Goal: Task Accomplishment & Management: Complete application form

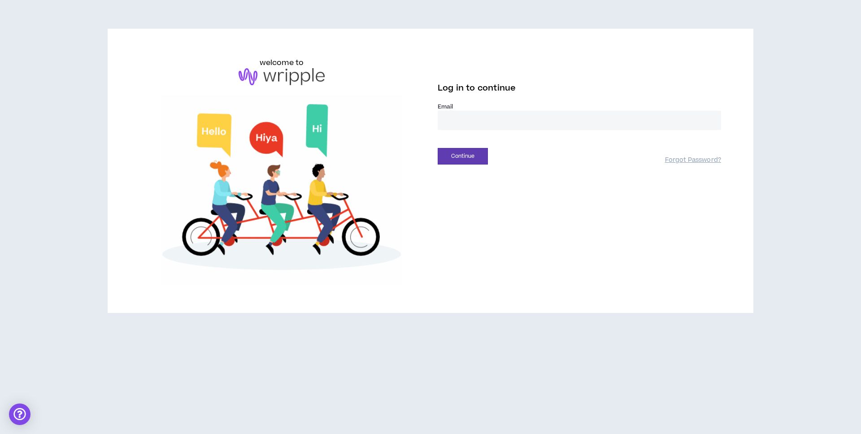
click at [495, 116] on input "email" at bounding box center [580, 120] width 284 height 19
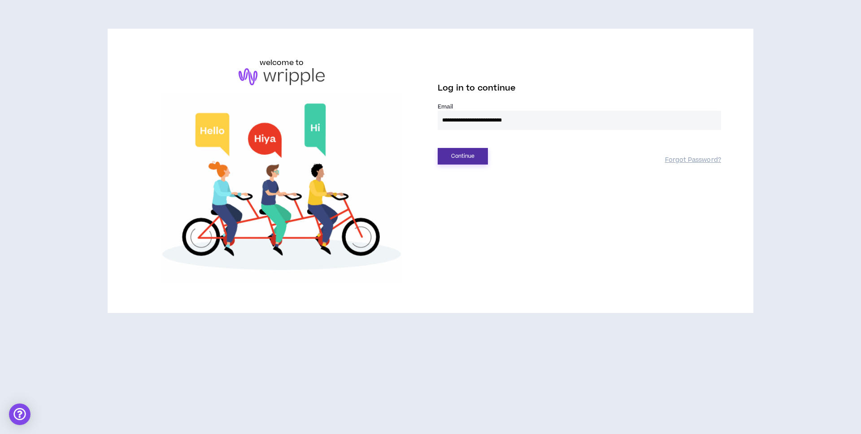
type input "**********"
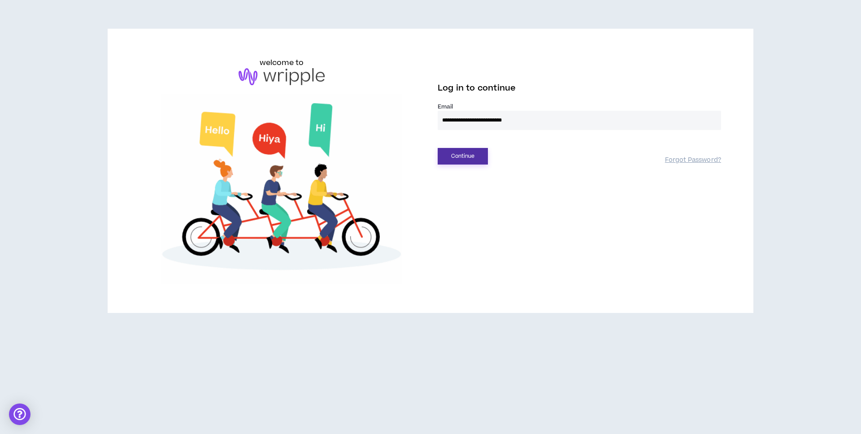
click at [469, 153] on button "Continue" at bounding box center [463, 156] width 50 height 17
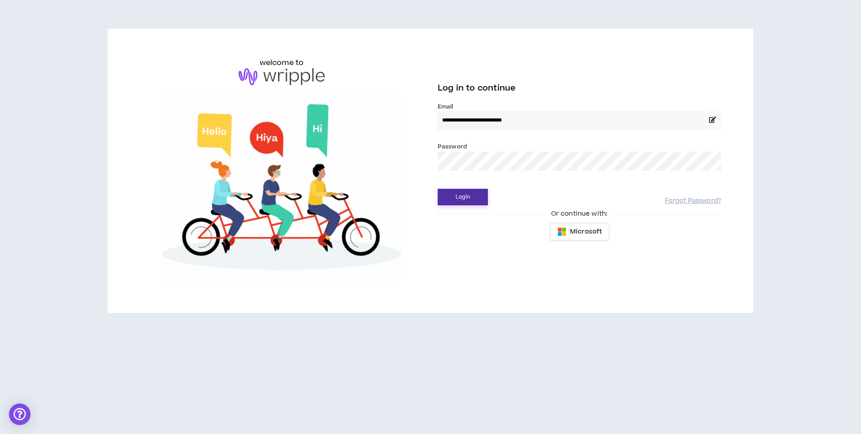
click at [472, 197] on button "Login" at bounding box center [463, 197] width 50 height 17
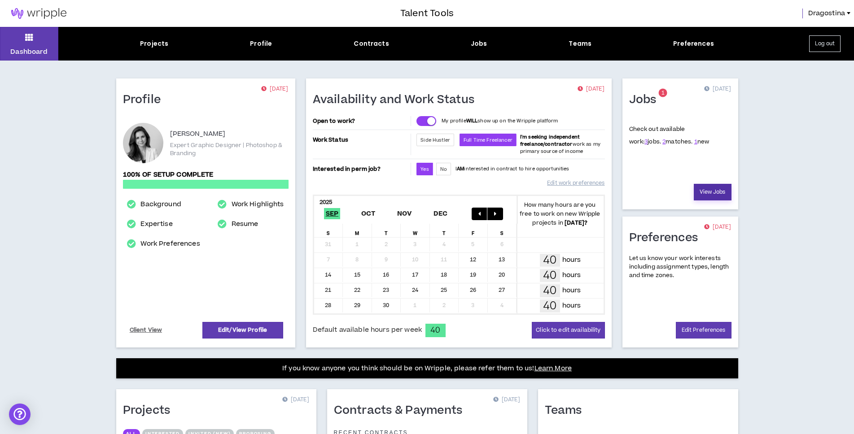
click at [713, 191] on link "View Jobs" at bounding box center [713, 192] width 38 height 17
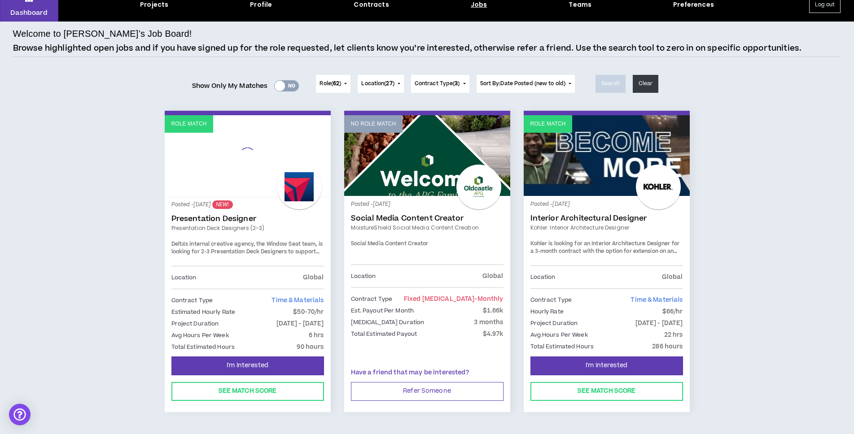
scroll to position [64, 0]
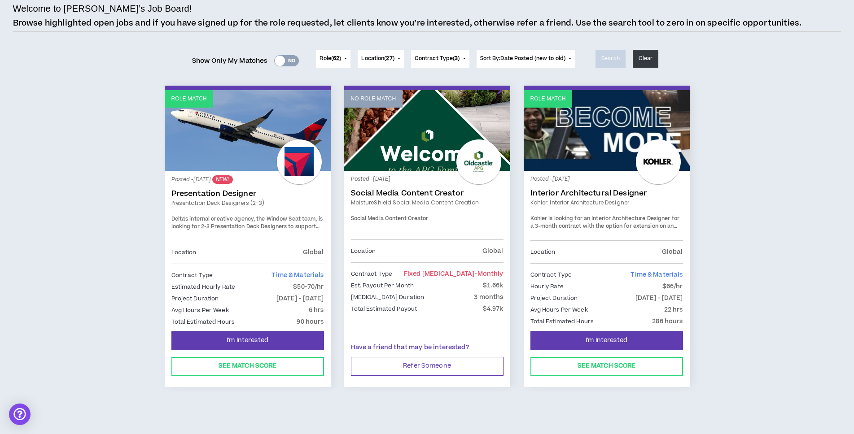
click at [442, 196] on link "Social Media Content Creator" at bounding box center [427, 193] width 153 height 9
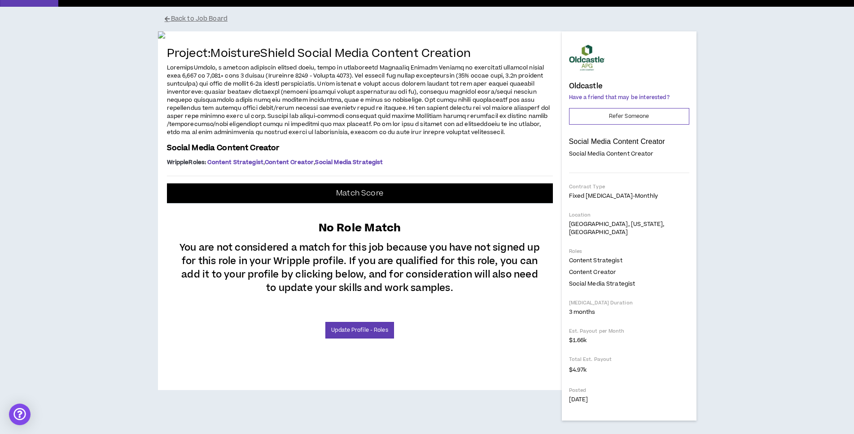
scroll to position [249, 0]
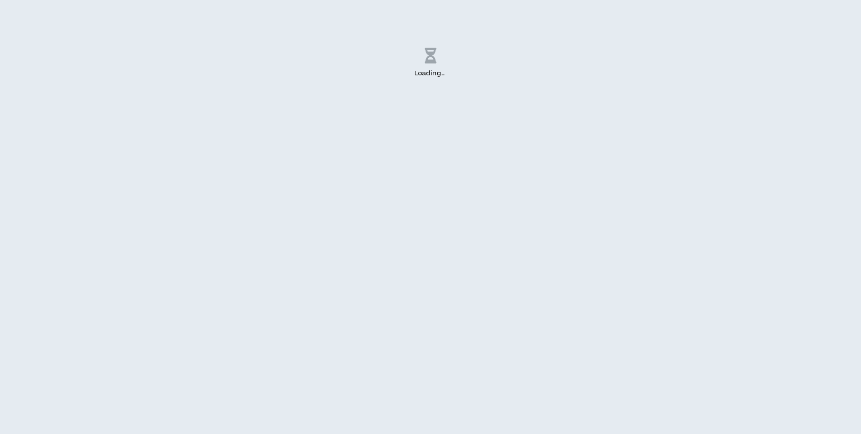
select select "***"
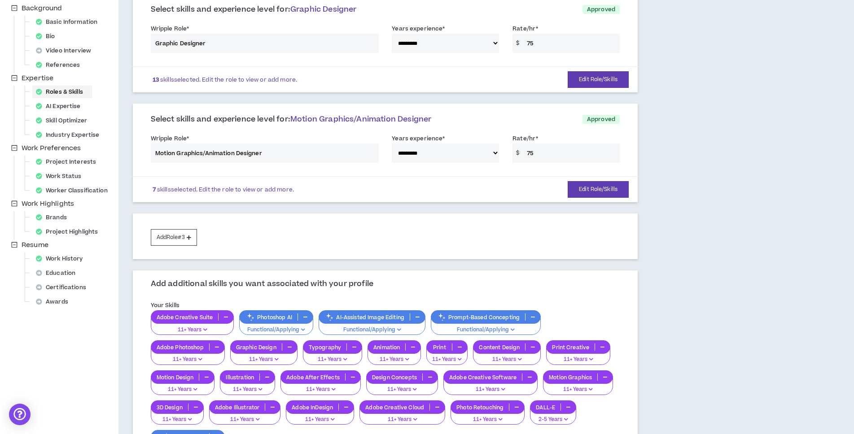
scroll to position [214, 0]
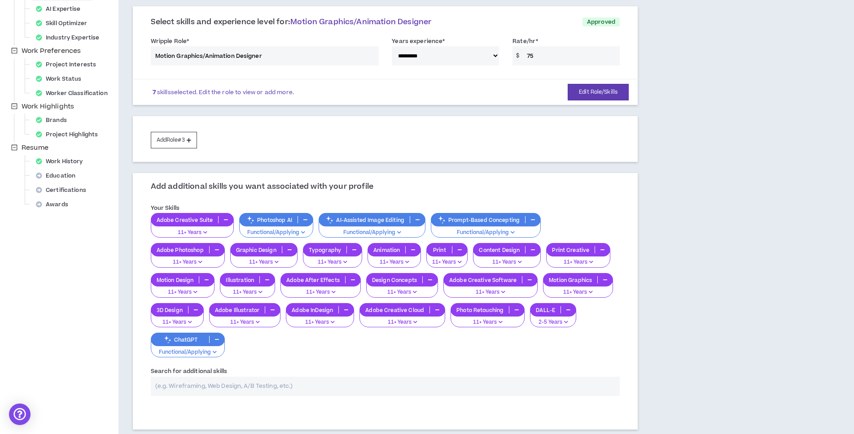
click at [205, 377] on input "text" at bounding box center [385, 386] width 469 height 19
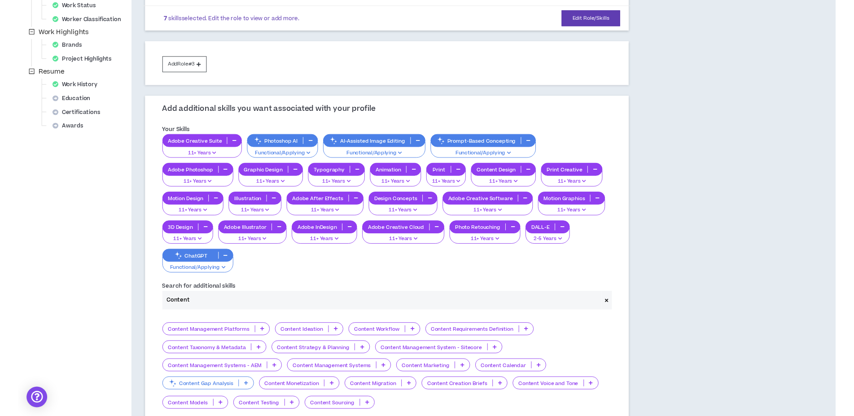
scroll to position [349, 0]
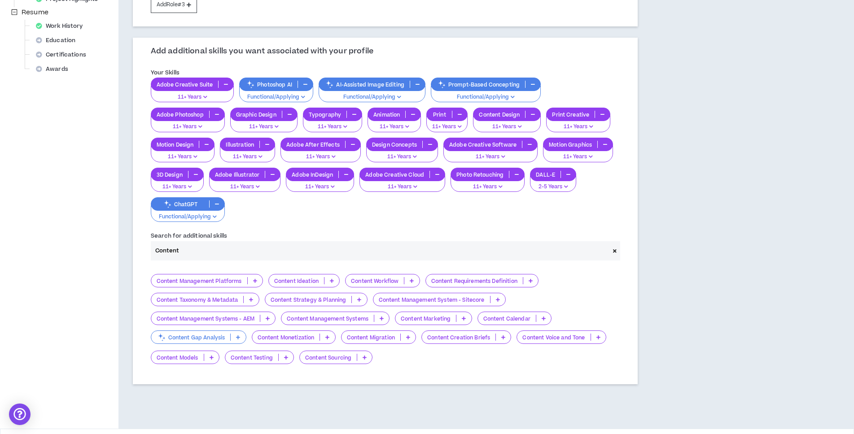
click at [450, 315] on p "Content Marketing" at bounding box center [425, 318] width 61 height 7
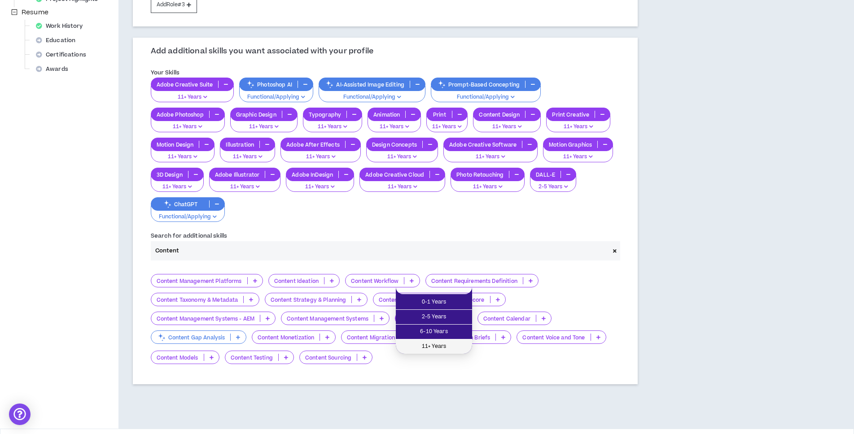
click at [438, 347] on span "11+ Years" at bounding box center [434, 347] width 66 height 10
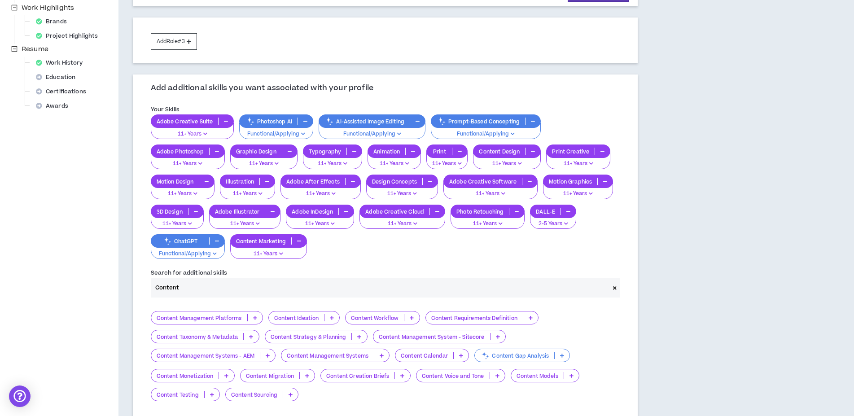
scroll to position [397, 0]
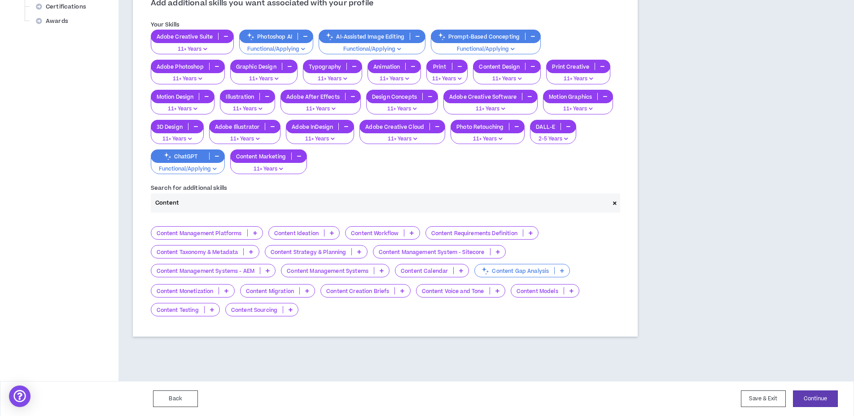
drag, startPoint x: 190, startPoint y: 205, endPoint x: 119, endPoint y: 205, distance: 70.9
click at [151, 205] on input "Content" at bounding box center [380, 202] width 459 height 19
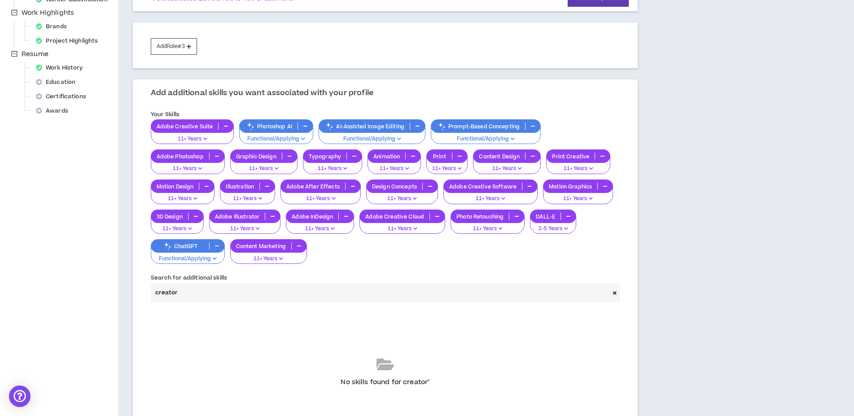
drag, startPoint x: 187, startPoint y: 294, endPoint x: 98, endPoint y: 282, distance: 89.2
click at [151, 283] on input "creator" at bounding box center [380, 292] width 459 height 19
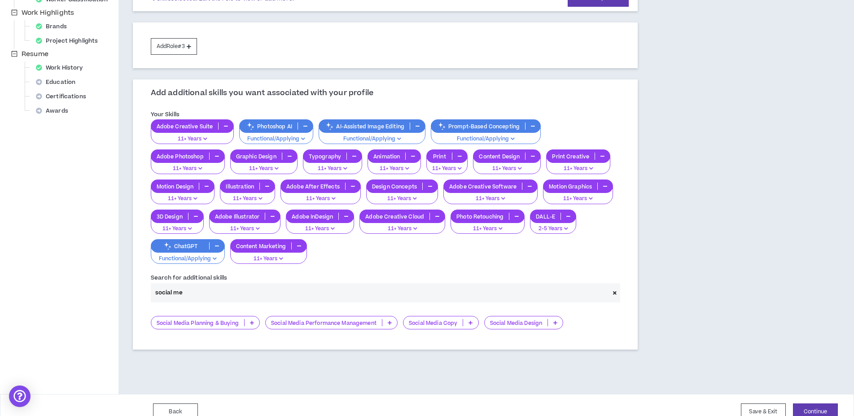
click at [512, 318] on div "Social Media Design" at bounding box center [523, 322] width 79 height 13
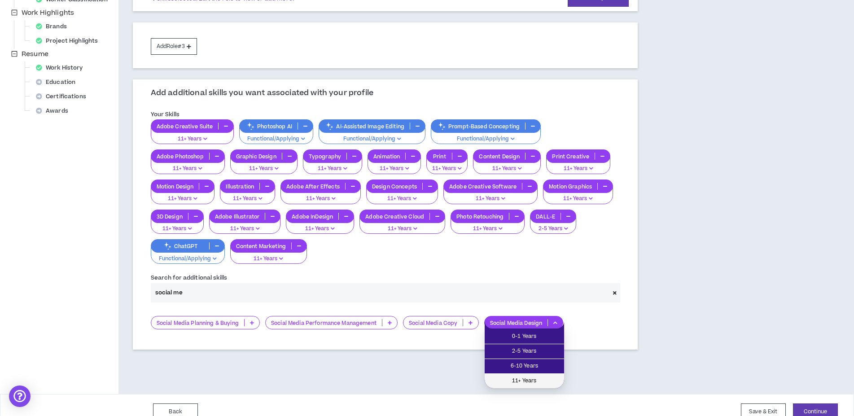
click at [525, 378] on span "11+ Years" at bounding box center [524, 381] width 69 height 10
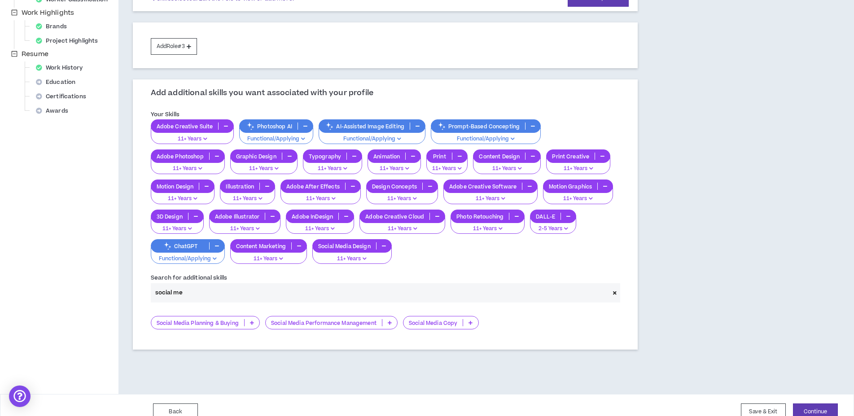
click at [208, 296] on input "social me" at bounding box center [380, 292] width 459 height 19
drag, startPoint x: 209, startPoint y: 292, endPoint x: 119, endPoint y: 291, distance: 89.7
click at [151, 291] on input "social me" at bounding box center [380, 292] width 459 height 19
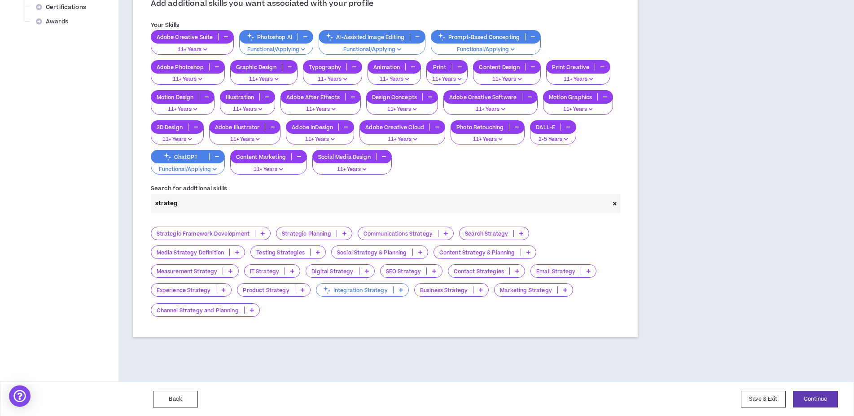
scroll to position [397, 0]
type input "strateg"
drag, startPoint x: 208, startPoint y: 205, endPoint x: 92, endPoint y: 201, distance: 116.3
click at [151, 200] on input "strateg" at bounding box center [380, 202] width 459 height 19
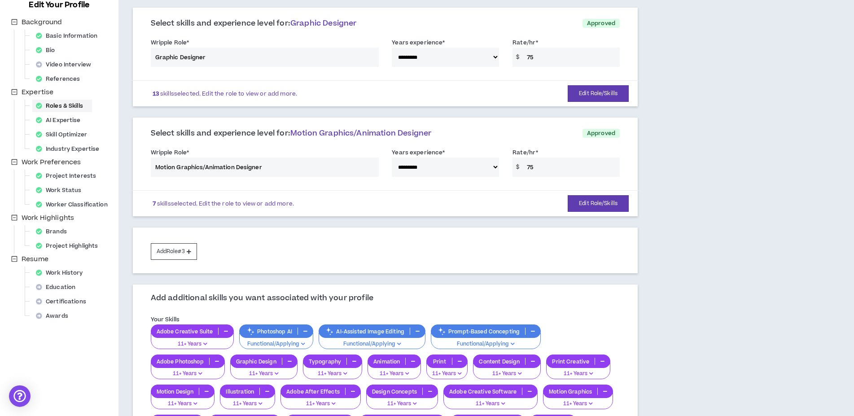
scroll to position [214, 0]
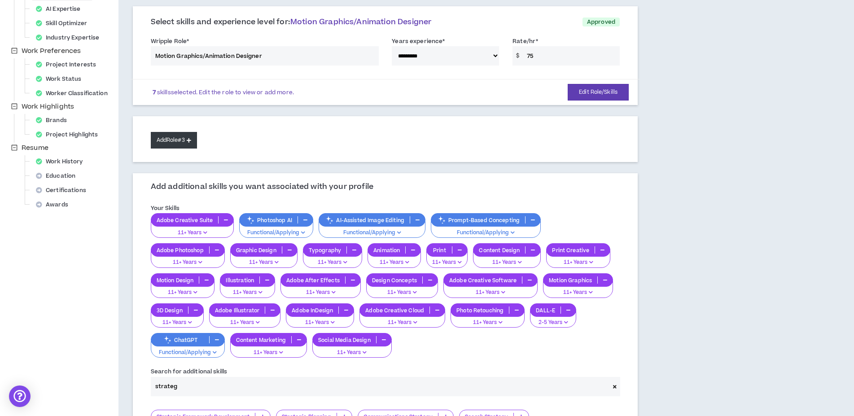
click at [163, 142] on button "Add Role #3" at bounding box center [174, 140] width 46 height 17
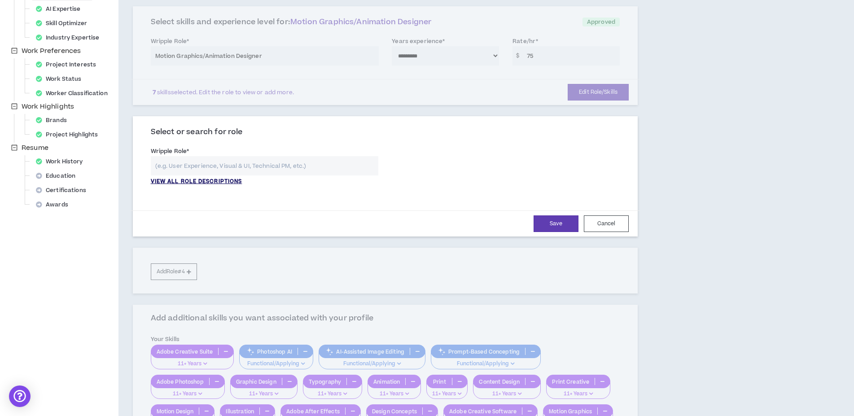
click at [222, 181] on p "VIEW ALL ROLE DESCRIPTIONS" at bounding box center [197, 182] width 92 height 8
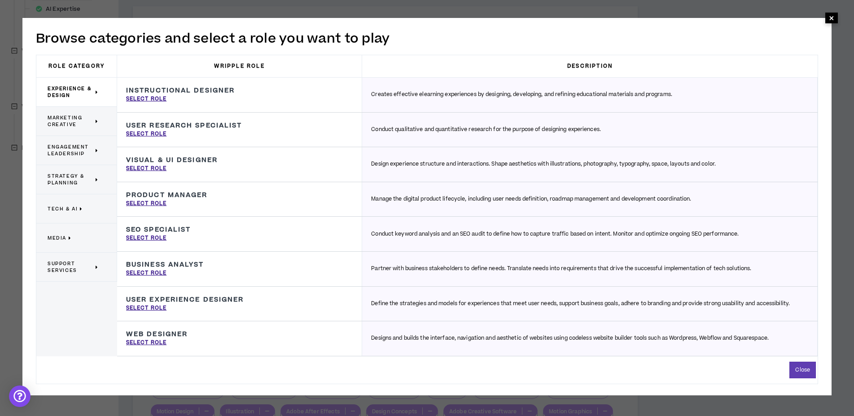
click at [832, 16] on span "×" at bounding box center [831, 18] width 5 height 11
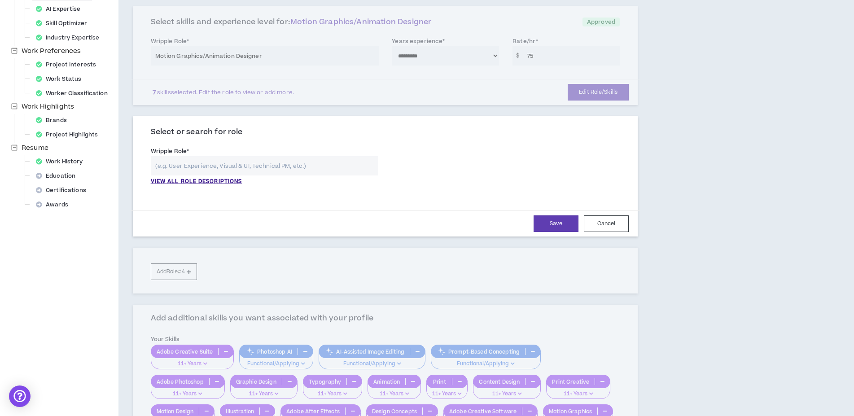
click at [213, 158] on input "text" at bounding box center [265, 165] width 228 height 19
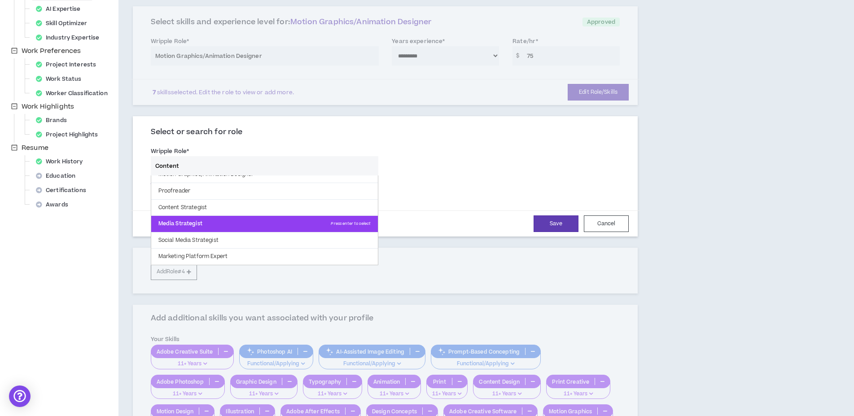
scroll to position [0, 0]
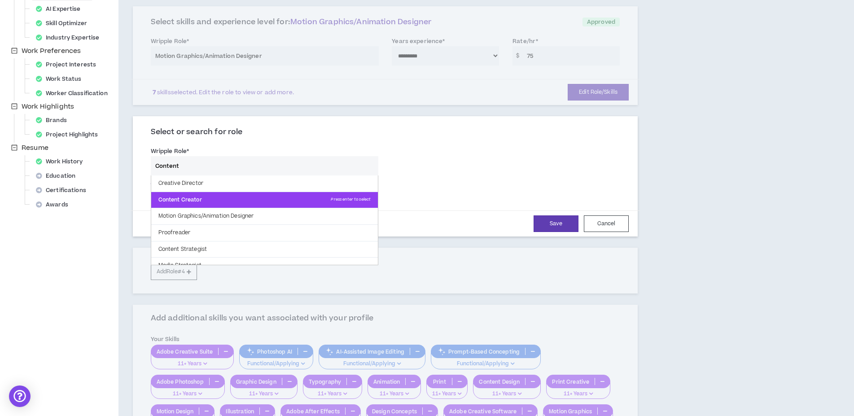
click at [289, 202] on p "Content Creator Press enter to select" at bounding box center [264, 200] width 227 height 16
type input "Content Creator"
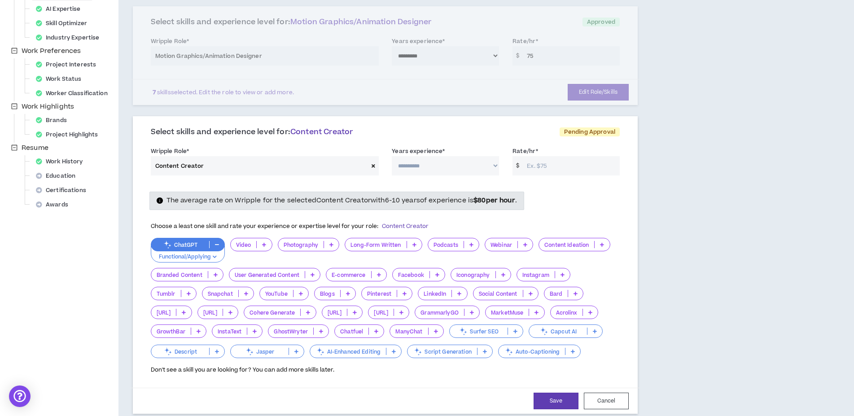
click at [392, 156] on select "**********" at bounding box center [445, 165] width 107 height 19
select select "***"
click option "*********" at bounding box center [0, 0] width 0 height 0
click at [552, 171] on input "Rate/hr *" at bounding box center [570, 165] width 97 height 19
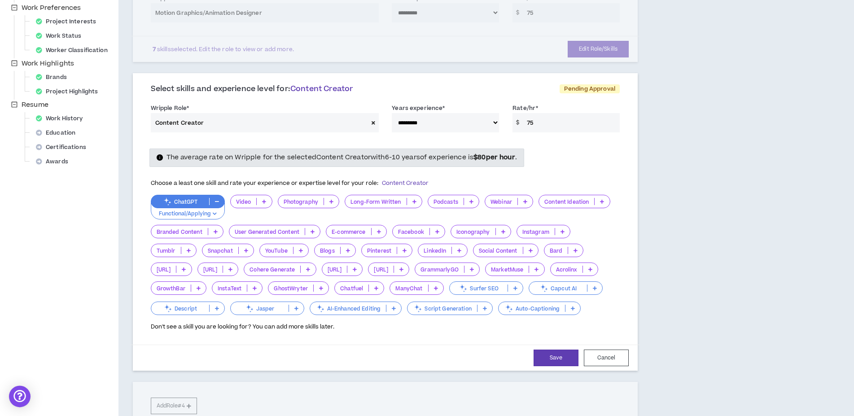
scroll to position [214, 0]
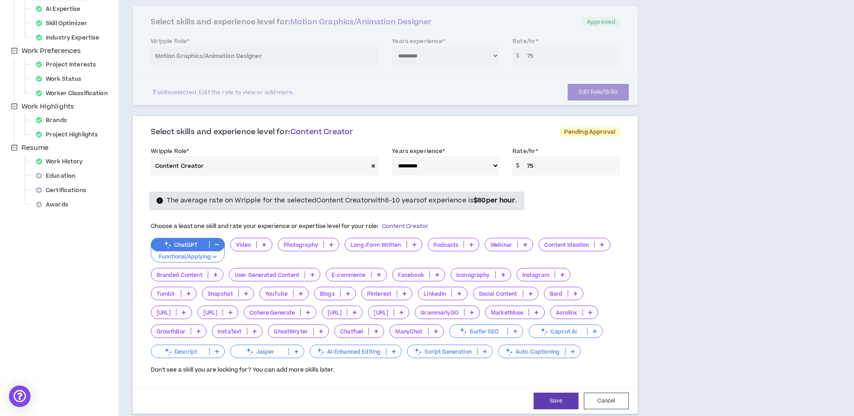
type input "75"
click at [529, 294] on icon at bounding box center [531, 293] width 4 height 4
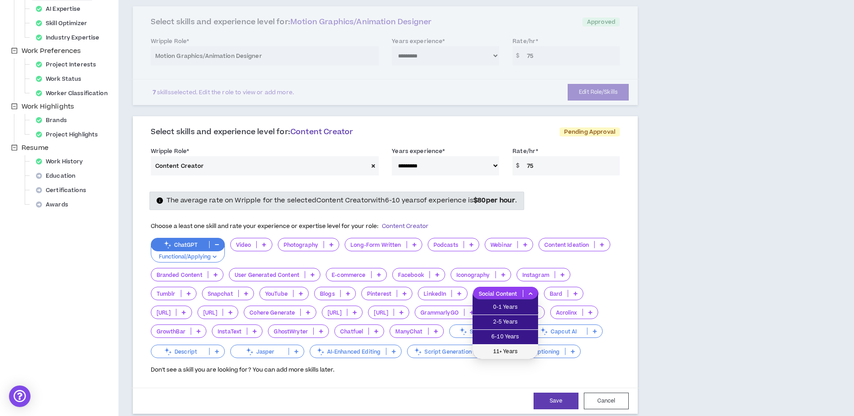
click at [517, 346] on li "11+ Years" at bounding box center [505, 352] width 66 height 14
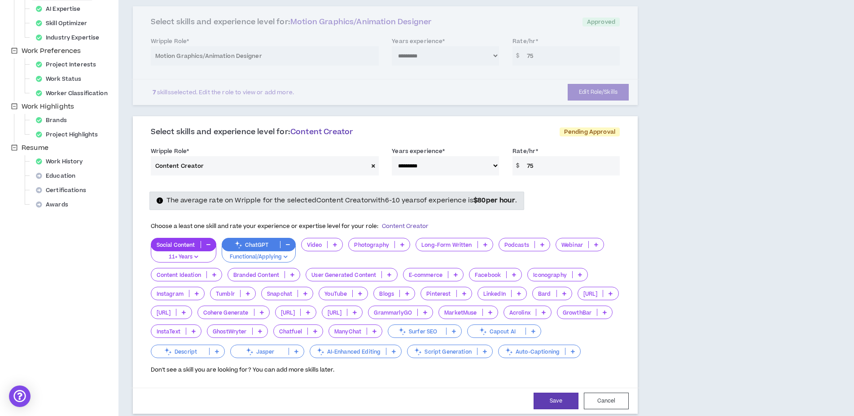
click at [291, 274] on icon at bounding box center [292, 274] width 4 height 4
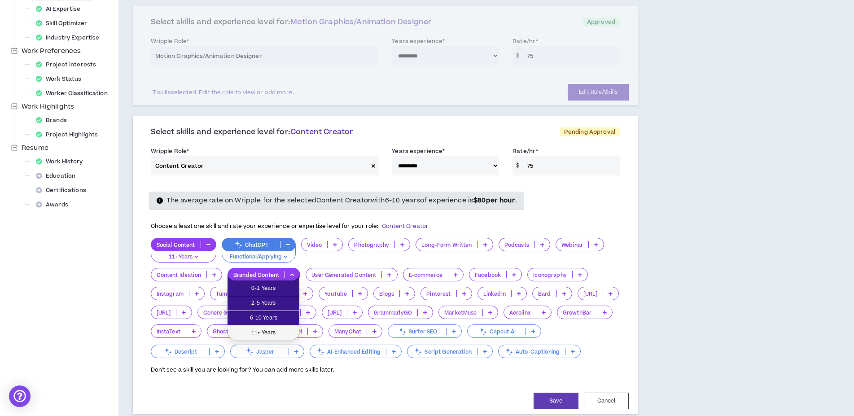
click at [282, 332] on span "11+ Years" at bounding box center [263, 333] width 61 height 10
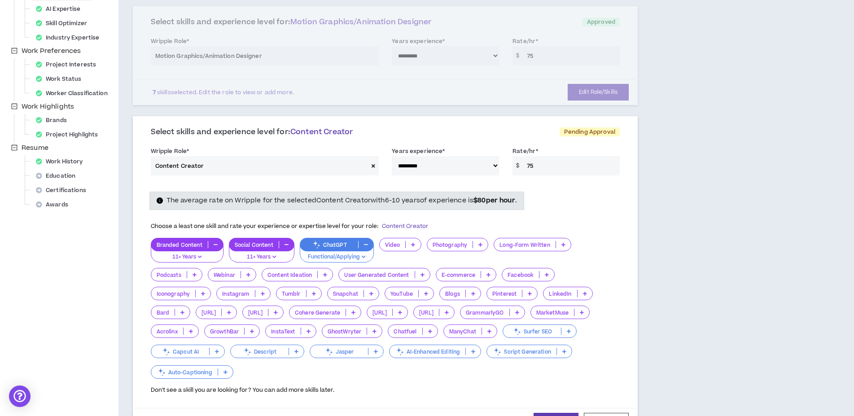
click at [489, 273] on icon at bounding box center [488, 274] width 4 height 4
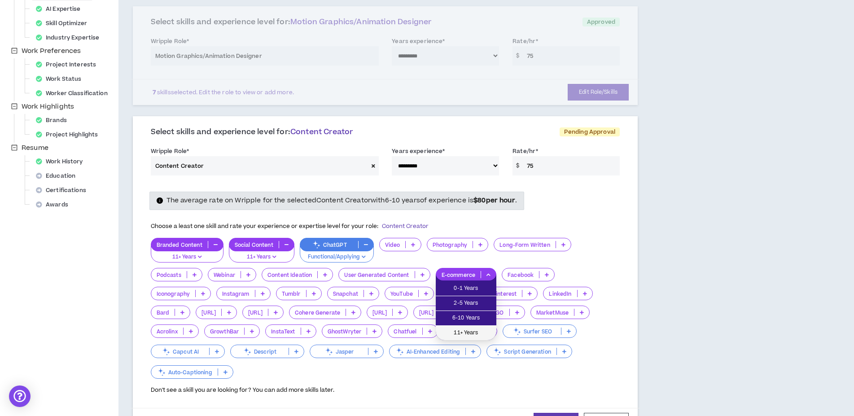
click at [475, 331] on span "11+ Years" at bounding box center [466, 333] width 50 height 10
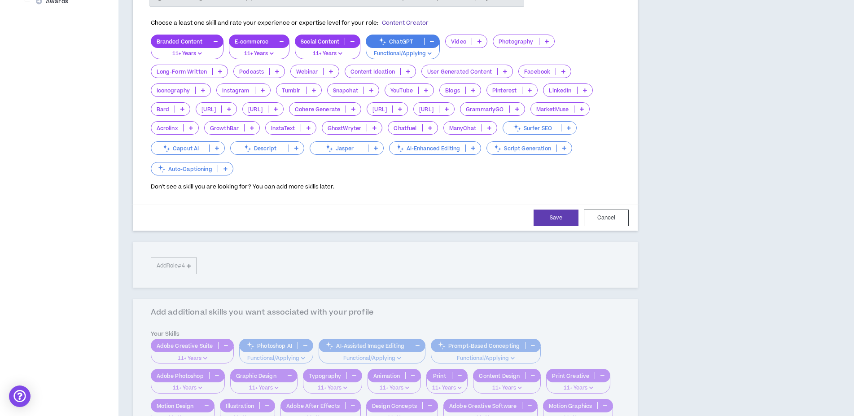
scroll to position [427, 0]
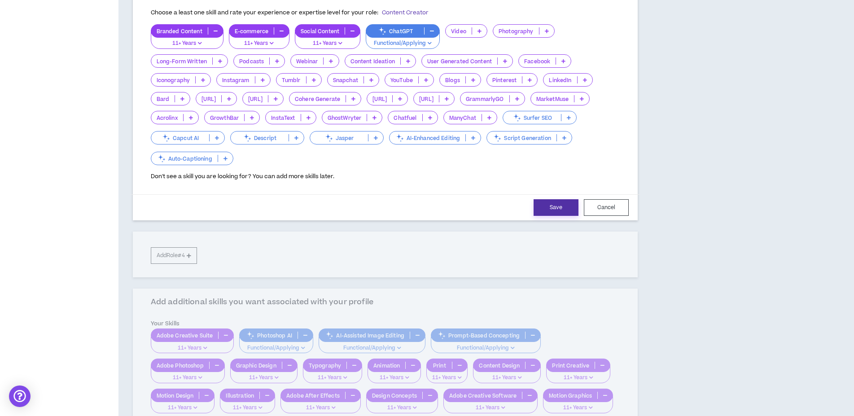
click at [561, 203] on button "Save" at bounding box center [555, 207] width 45 height 17
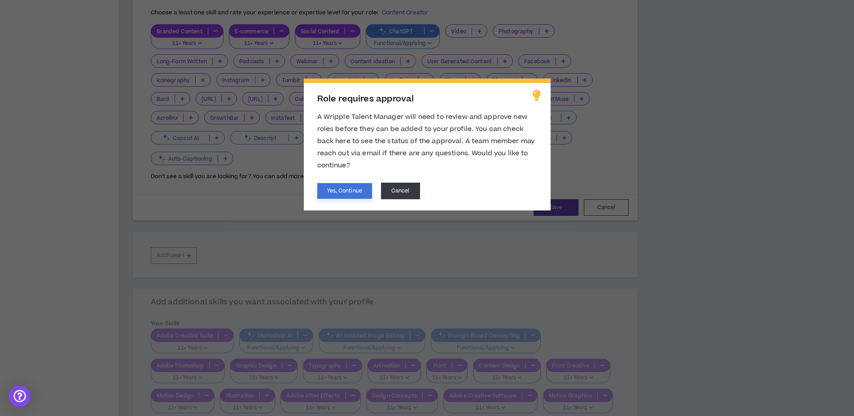
click at [345, 190] on button "Yes, Continue" at bounding box center [344, 191] width 55 height 16
select select "***"
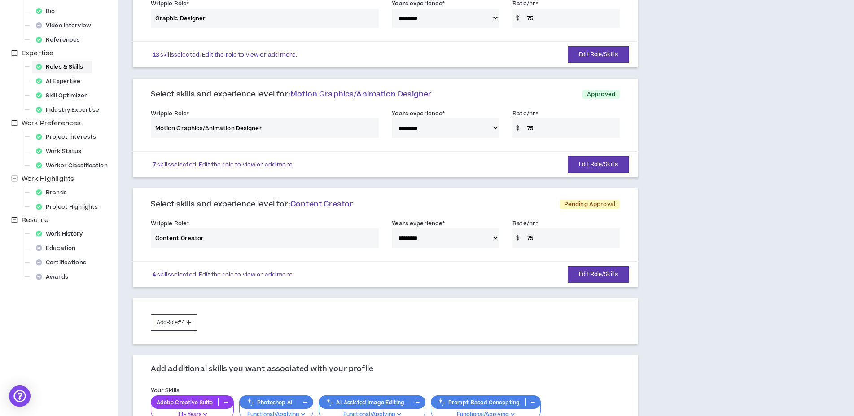
scroll to position [214, 0]
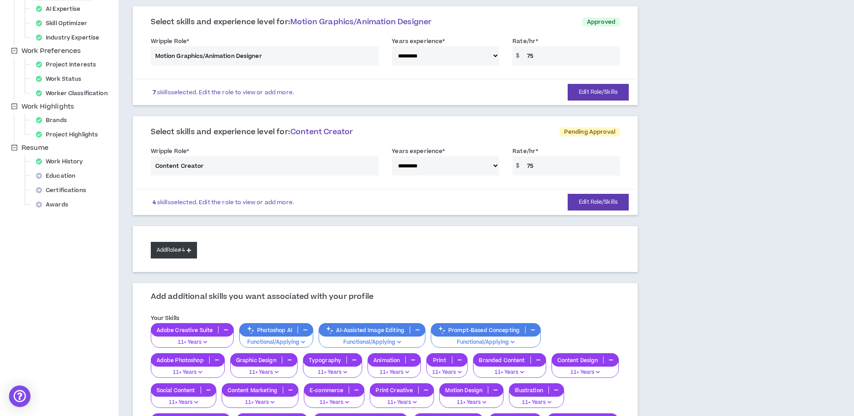
click at [180, 243] on button "Add Role #4" at bounding box center [174, 250] width 46 height 17
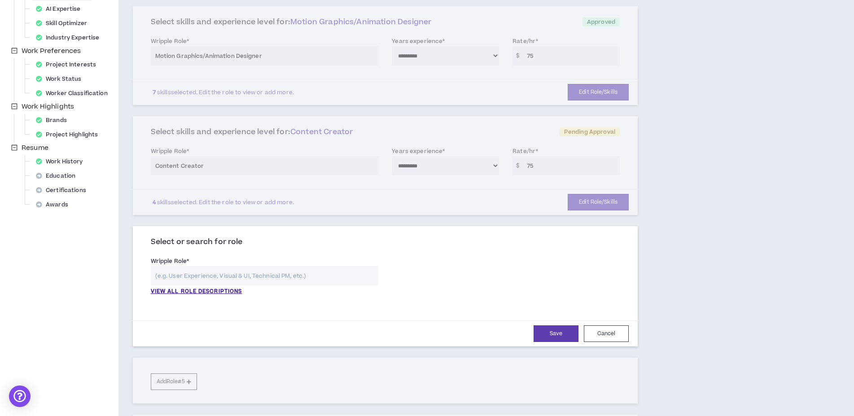
click at [276, 277] on input "text" at bounding box center [265, 275] width 228 height 19
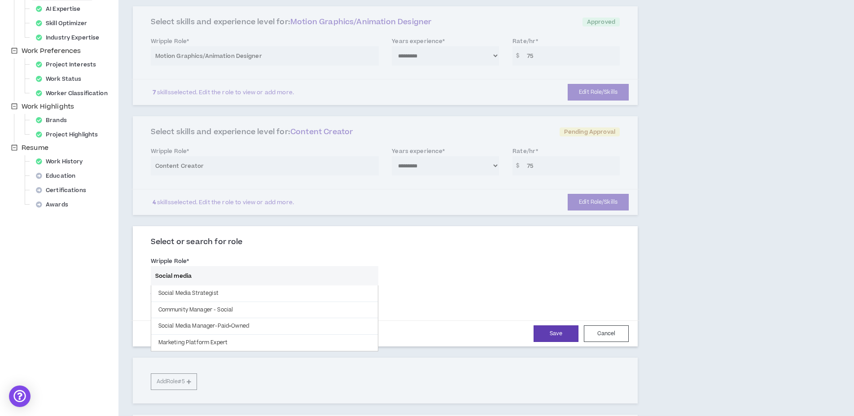
click at [648, 248] on div "**********" at bounding box center [384, 316] width 533 height 979
drag, startPoint x: 209, startPoint y: 278, endPoint x: 82, endPoint y: 264, distance: 127.2
click at [151, 266] on input "Social media" at bounding box center [258, 275] width 215 height 19
type input "AI"
click at [570, 237] on div "**********" at bounding box center [385, 287] width 505 height 118
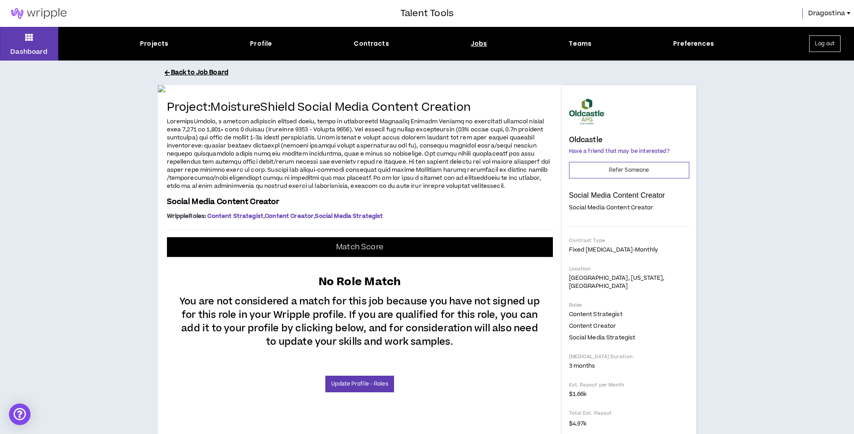
click at [176, 72] on button "Back to Job Board" at bounding box center [434, 73] width 538 height 16
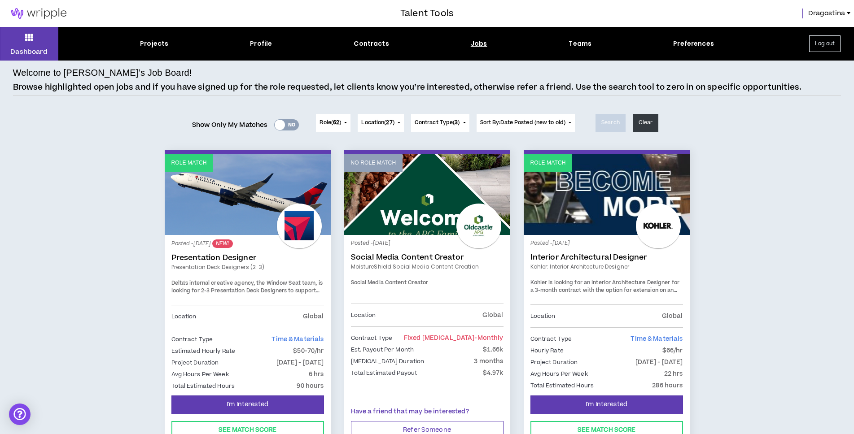
click at [271, 227] on link "Role Match" at bounding box center [248, 194] width 166 height 81
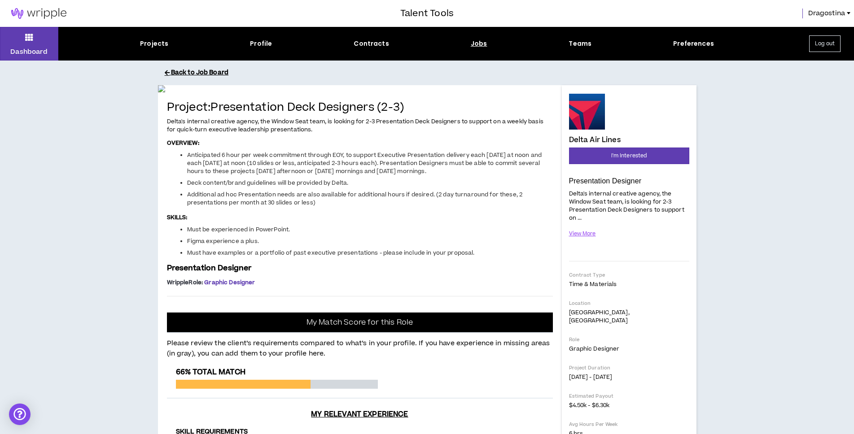
click at [191, 67] on button "Back to Job Board" at bounding box center [434, 73] width 538 height 16
